Goal: Task Accomplishment & Management: Complete application form

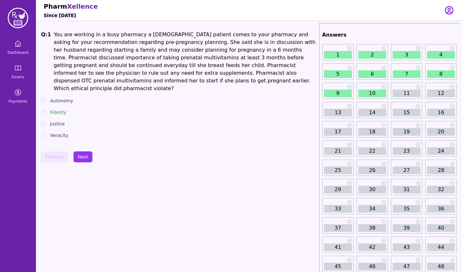
scroll to position [21, 0]
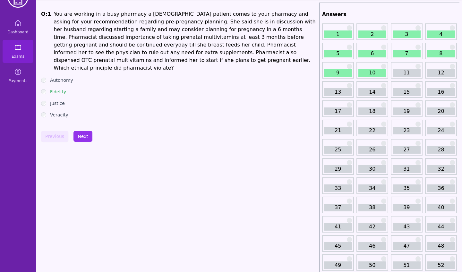
click at [23, 52] on link "Exams" at bounding box center [18, 51] width 31 height 23
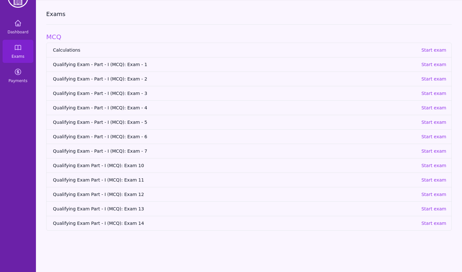
click at [118, 227] on link "Qualifying Exam Part - I (MCQ): Exam 14 Start exam" at bounding box center [249, 223] width 405 height 14
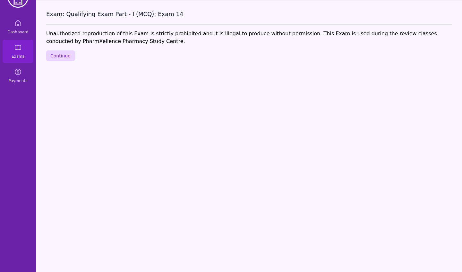
click at [60, 57] on button "Continue" at bounding box center [60, 55] width 29 height 11
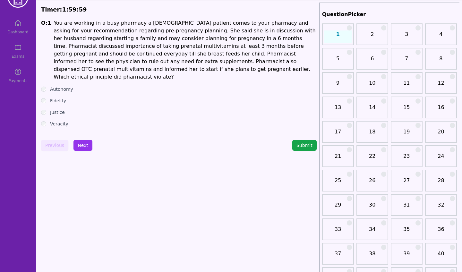
click at [48, 98] on div "Fidelity" at bounding box center [179, 101] width 276 height 6
click at [90, 140] on button "Next" at bounding box center [83, 145] width 19 height 11
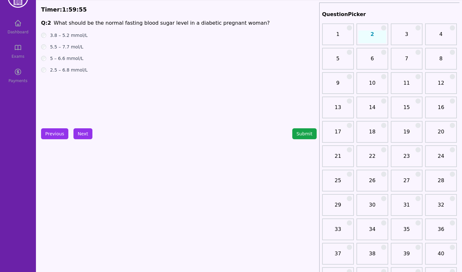
click at [48, 34] on div "3.8 – 5.2 mmol/L" at bounding box center [179, 35] width 276 height 6
click at [81, 136] on button "Next" at bounding box center [83, 133] width 19 height 11
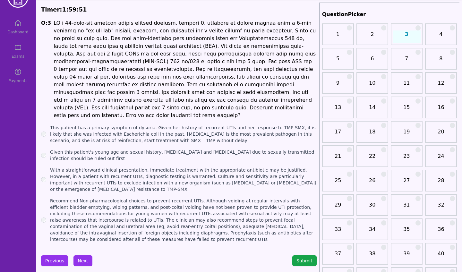
click at [62, 177] on label "With a straightforward clinical presentation, immediate treatment with the appr…" at bounding box center [183, 180] width 267 height 26
click at [84, 256] on button "Next" at bounding box center [83, 261] width 19 height 11
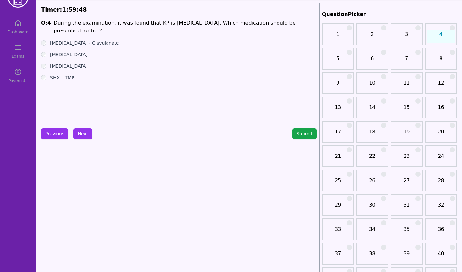
click at [69, 53] on label "[MEDICAL_DATA]" at bounding box center [69, 54] width 38 height 6
click at [81, 131] on button "Next" at bounding box center [83, 133] width 19 height 11
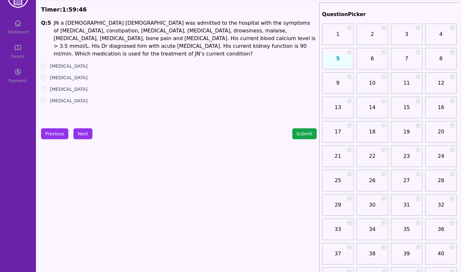
click at [55, 74] on label "[MEDICAL_DATA]" at bounding box center [69, 77] width 38 height 6
click at [80, 131] on button "Next" at bounding box center [83, 133] width 19 height 11
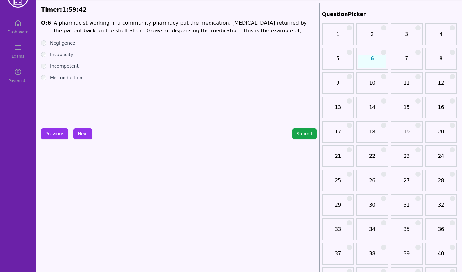
click at [55, 81] on label "Misconduction" at bounding box center [66, 77] width 32 height 6
click at [82, 130] on button "Next" at bounding box center [83, 133] width 19 height 11
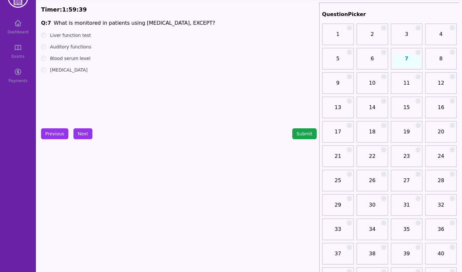
click at [58, 34] on label "Liver function test" at bounding box center [70, 35] width 41 height 6
click at [80, 133] on button "Next" at bounding box center [83, 133] width 19 height 11
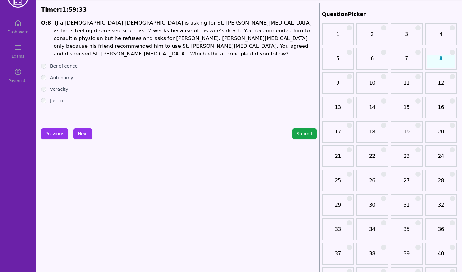
click at [55, 74] on label "Autonomy" at bounding box center [61, 77] width 23 height 6
click at [81, 133] on button "Next" at bounding box center [83, 133] width 19 height 11
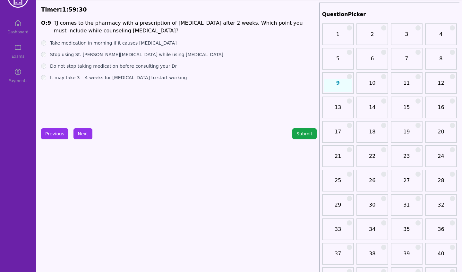
click at [70, 56] on label "Stop using St. [PERSON_NAME][MEDICAL_DATA] while using [MEDICAL_DATA]" at bounding box center [136, 54] width 173 height 6
click at [86, 129] on button "Next" at bounding box center [83, 133] width 19 height 11
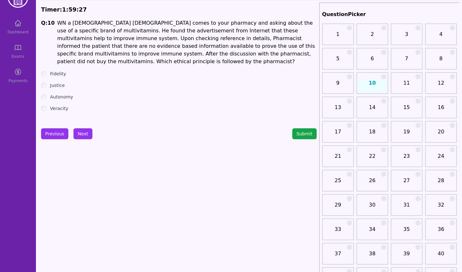
click at [57, 105] on label "Veracity" at bounding box center [59, 108] width 18 height 6
click at [80, 135] on button "Next" at bounding box center [83, 133] width 19 height 11
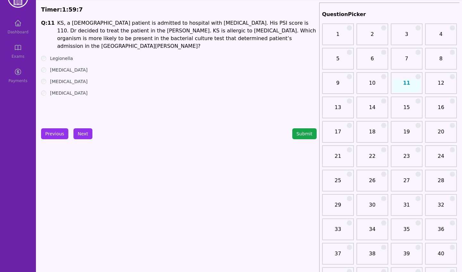
click at [63, 67] on label "[MEDICAL_DATA]" at bounding box center [69, 70] width 38 height 6
click at [86, 130] on button "Next" at bounding box center [83, 133] width 19 height 11
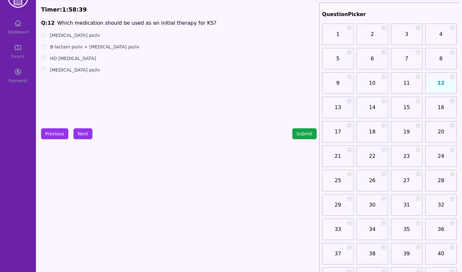
click at [76, 36] on label "[MEDICAL_DATA] po/iv" at bounding box center [75, 35] width 50 height 6
click at [79, 135] on button "Next" at bounding box center [83, 133] width 19 height 11
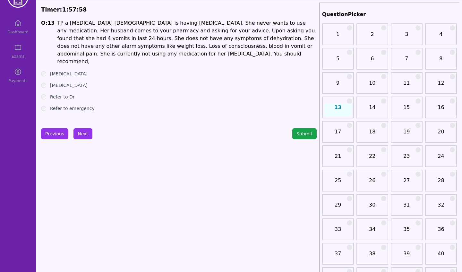
click at [67, 94] on label "Refer to Dr" at bounding box center [62, 97] width 25 height 6
click at [80, 136] on button "Next" at bounding box center [83, 133] width 19 height 11
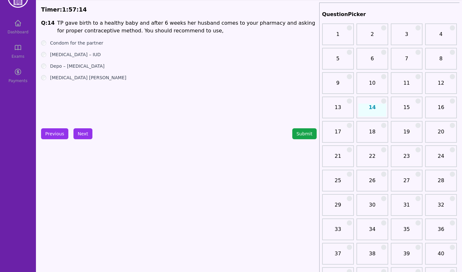
click at [78, 78] on label "[MEDICAL_DATA] [PERSON_NAME]" at bounding box center [88, 77] width 76 height 6
drag, startPoint x: 140, startPoint y: 25, endPoint x: 213, endPoint y: 23, distance: 73.8
click at [213, 23] on h1 "TP gave birth to a healthy baby and after 6 weeks her husband comes to your pha…" at bounding box center [186, 26] width 259 height 15
click at [230, 54] on div "[MEDICAL_DATA] – IUD" at bounding box center [179, 54] width 276 height 6
click at [84, 47] on ul "Condom for the partner [MEDICAL_DATA] – IUD Depo – [MEDICAL_DATA] [MEDICAL_DATA…" at bounding box center [179, 60] width 276 height 41
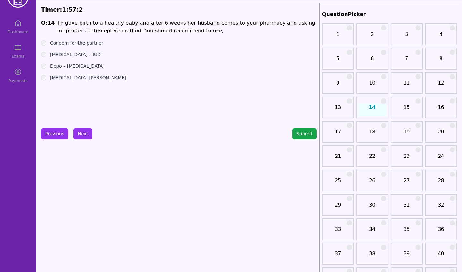
click at [86, 45] on label "Condom for the partner" at bounding box center [76, 43] width 53 height 6
click at [69, 78] on label "[MEDICAL_DATA] [PERSON_NAME]" at bounding box center [88, 77] width 76 height 6
click at [78, 130] on button "Next" at bounding box center [83, 133] width 19 height 11
click at [96, 56] on label "Cow milk – based formula" at bounding box center [79, 54] width 58 height 6
click at [86, 135] on button "Next" at bounding box center [83, 133] width 19 height 11
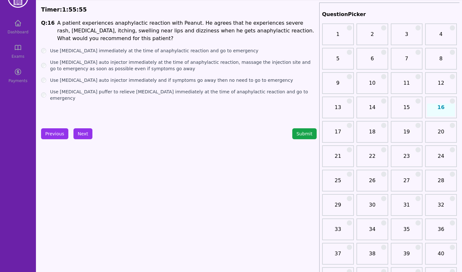
click at [138, 66] on label "Use [MEDICAL_DATA] auto injector immediately at the time of anaphylactic reacti…" at bounding box center [183, 65] width 267 height 13
click at [85, 136] on button "Next" at bounding box center [83, 133] width 19 height 11
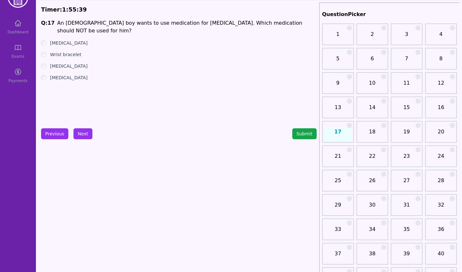
click at [71, 40] on ul "[MEDICAL_DATA] Wrist bracelet [MEDICAL_DATA] [MEDICAL_DATA]" at bounding box center [179, 60] width 276 height 41
click at [71, 40] on label "[MEDICAL_DATA]" at bounding box center [69, 43] width 38 height 6
click at [79, 138] on button "Next" at bounding box center [83, 133] width 19 height 11
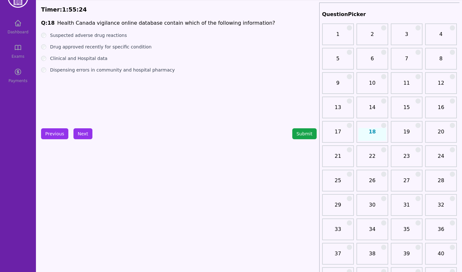
click at [110, 35] on label "Suspected adverse drug reactions" at bounding box center [88, 35] width 77 height 6
click at [80, 135] on button "Next" at bounding box center [83, 133] width 19 height 11
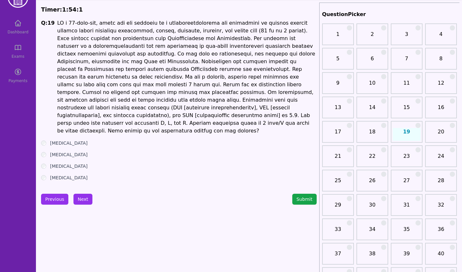
click at [61, 163] on label "[MEDICAL_DATA]" at bounding box center [69, 166] width 38 height 6
click at [85, 194] on button "Next" at bounding box center [83, 199] width 19 height 11
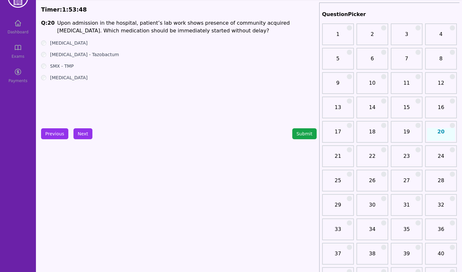
click at [87, 53] on label "[MEDICAL_DATA] - Tazobactum" at bounding box center [84, 54] width 69 height 6
click at [88, 134] on button "Next" at bounding box center [83, 133] width 19 height 11
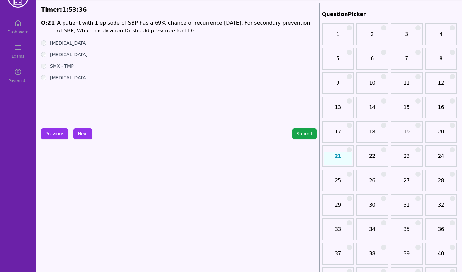
click at [70, 49] on ul "[MEDICAL_DATA] [MEDICAL_DATA] SMX - TMP [MEDICAL_DATA]" at bounding box center [179, 60] width 276 height 41
click at [69, 52] on label "[MEDICAL_DATA]" at bounding box center [69, 54] width 38 height 6
click at [88, 136] on button "Next" at bounding box center [83, 133] width 19 height 11
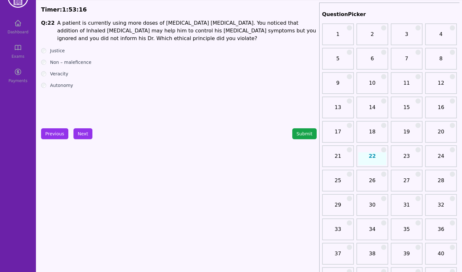
click at [77, 64] on label "Non – maleficence" at bounding box center [70, 62] width 41 height 6
click at [79, 134] on button "Next" at bounding box center [83, 133] width 19 height 11
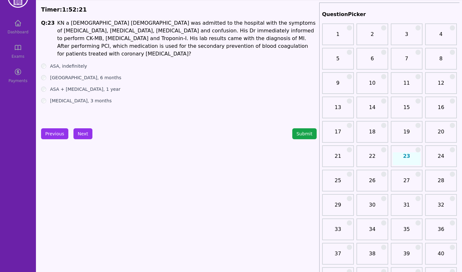
click at [80, 86] on label "ASA + [MEDICAL_DATA], 1 year" at bounding box center [85, 89] width 70 height 6
click at [76, 136] on button "Next" at bounding box center [83, 133] width 19 height 11
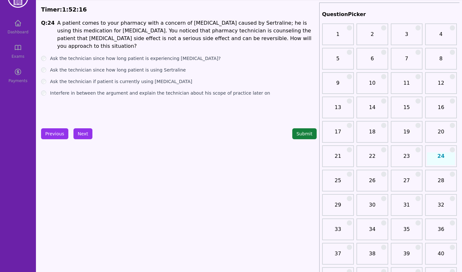
click at [310, 134] on button "Submit" at bounding box center [304, 133] width 24 height 11
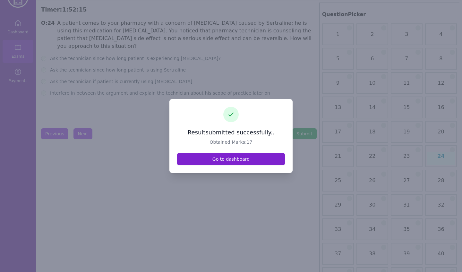
click at [234, 160] on link "Go to dashboard" at bounding box center [231, 159] width 108 height 12
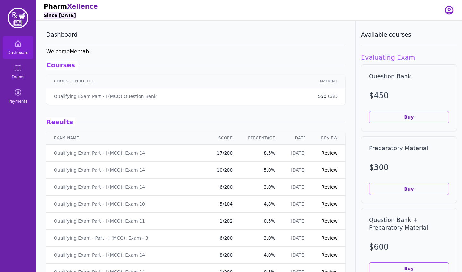
click at [335, 152] on link "Review" at bounding box center [330, 153] width 16 height 5
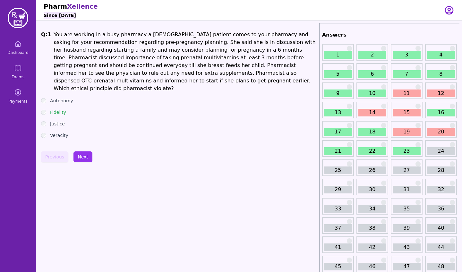
click at [397, 149] on link "23" at bounding box center [407, 151] width 28 height 8
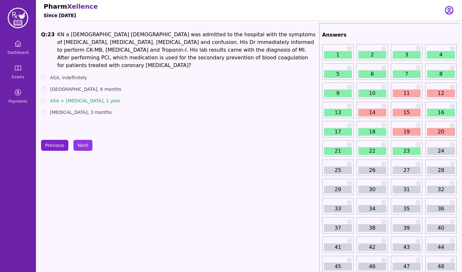
click at [62, 143] on button "Previous" at bounding box center [54, 145] width 27 height 11
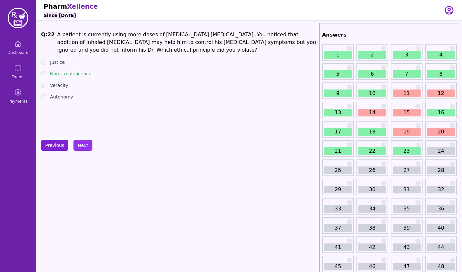
click at [62, 143] on button "Previous" at bounding box center [54, 145] width 27 height 11
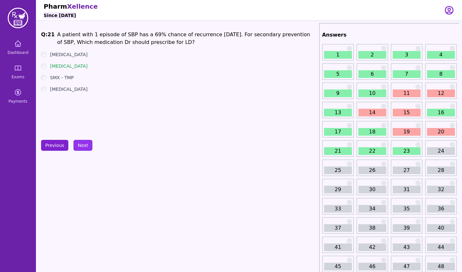
click at [62, 143] on button "Previous" at bounding box center [54, 145] width 27 height 11
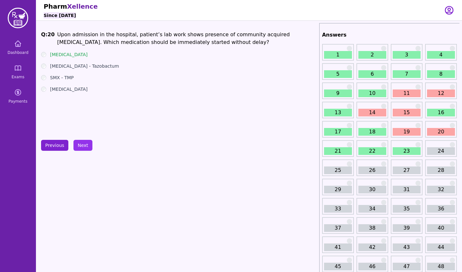
click at [62, 143] on button "Previous" at bounding box center [54, 145] width 27 height 11
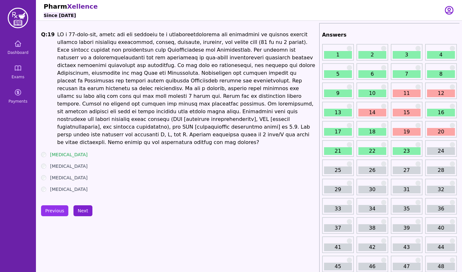
click at [82, 205] on button "Next" at bounding box center [83, 210] width 19 height 11
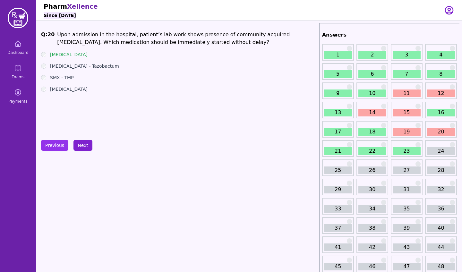
click at [83, 148] on button "Next" at bounding box center [83, 145] width 19 height 11
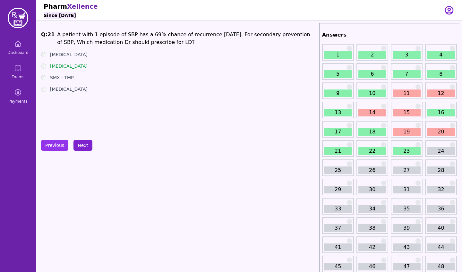
click at [83, 148] on button "Next" at bounding box center [83, 145] width 19 height 11
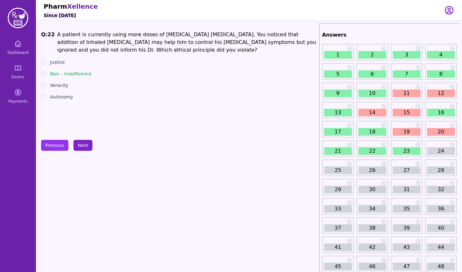
click at [83, 148] on button "Next" at bounding box center [83, 145] width 19 height 11
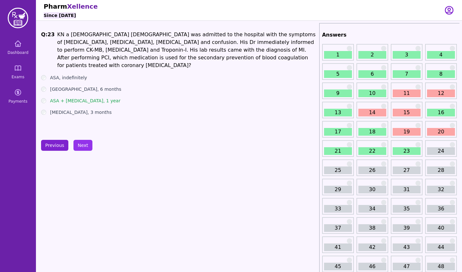
click at [58, 150] on button "Previous" at bounding box center [54, 145] width 27 height 11
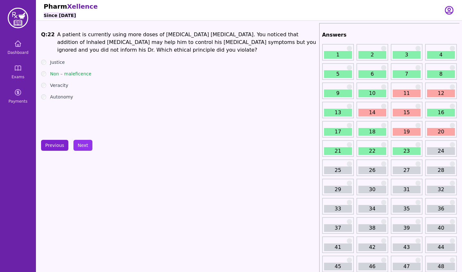
click at [58, 150] on button "Previous" at bounding box center [54, 145] width 27 height 11
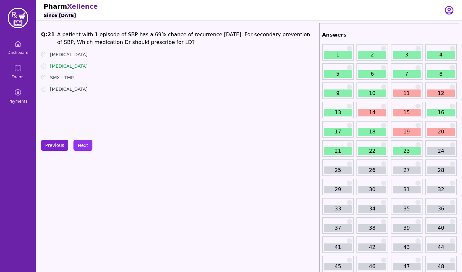
click at [58, 150] on button "Previous" at bounding box center [54, 145] width 27 height 11
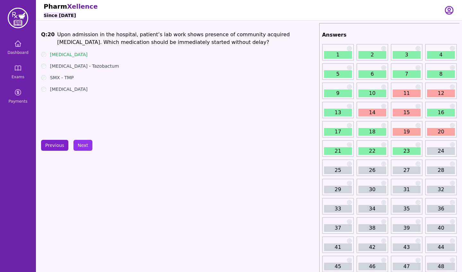
click at [58, 150] on button "Previous" at bounding box center [54, 145] width 27 height 11
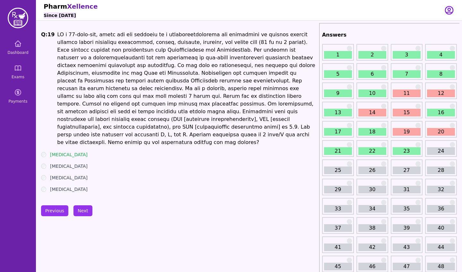
click at [82, 205] on button "Next" at bounding box center [83, 210] width 19 height 11
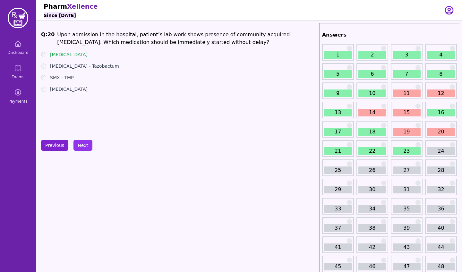
click at [59, 143] on button "Previous" at bounding box center [54, 145] width 27 height 11
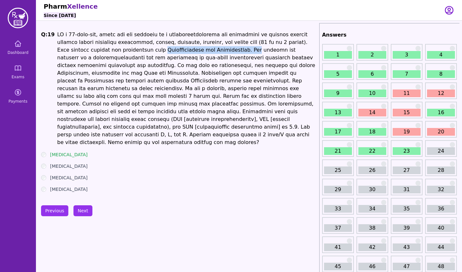
drag, startPoint x: 120, startPoint y: 50, endPoint x: 209, endPoint y: 48, distance: 88.9
click at [209, 48] on h1 at bounding box center [186, 89] width 259 height 116
click at [197, 50] on h1 at bounding box center [186, 89] width 259 height 116
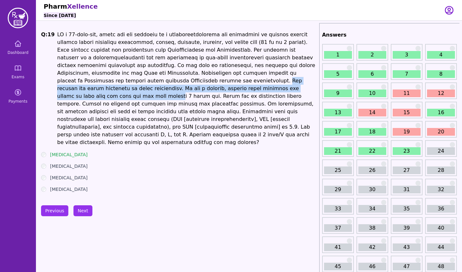
drag, startPoint x: 91, startPoint y: 80, endPoint x: 167, endPoint y: 86, distance: 76.0
click at [167, 86] on h1 at bounding box center [186, 89] width 259 height 116
click at [214, 79] on h1 at bounding box center [186, 89] width 259 height 116
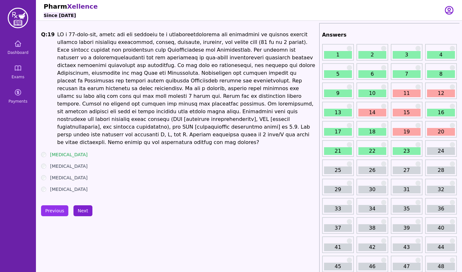
click at [89, 205] on button "Next" at bounding box center [83, 210] width 19 height 11
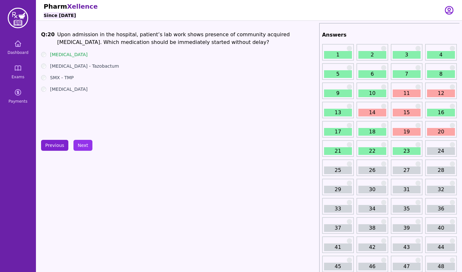
click at [53, 144] on button "Previous" at bounding box center [54, 145] width 27 height 11
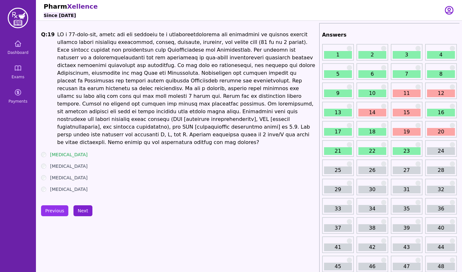
click at [83, 205] on button "Next" at bounding box center [83, 210] width 19 height 11
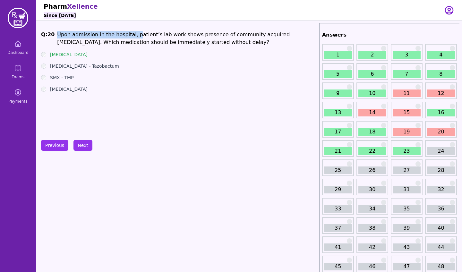
drag, startPoint x: 56, startPoint y: 34, endPoint x: 133, endPoint y: 37, distance: 76.1
click at [133, 37] on h1 "Upon admission in the hospital, patient’s lab work shows presence of community …" at bounding box center [186, 38] width 259 height 15
click at [174, 124] on div "Q: 20 Upon admission in the hospital, patient’s lab work shows presence of comm…" at bounding box center [179, 79] width 276 height 96
